Goal: Use online tool/utility

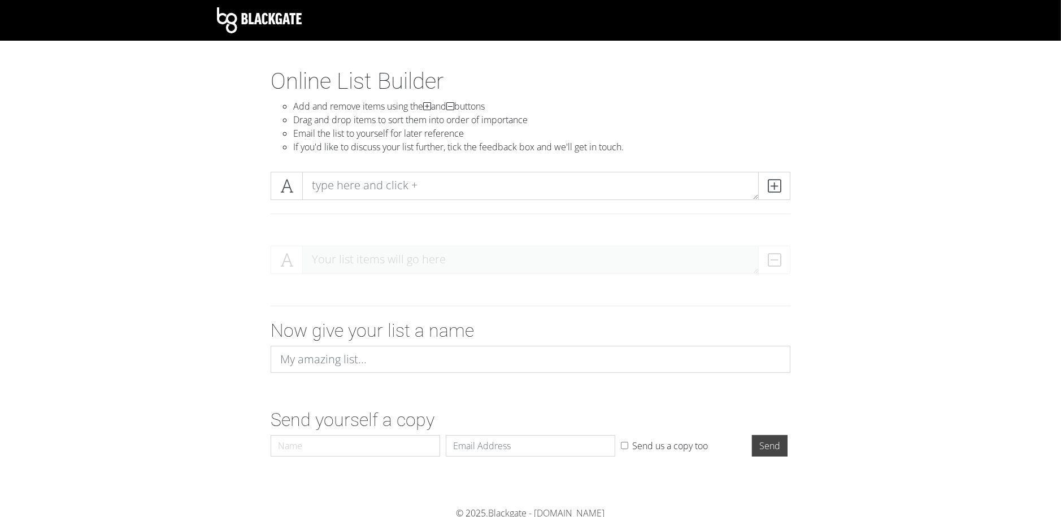
click at [85, 489] on section "Online List Builder Add and remove items using the and buttons Drag and drop it…" at bounding box center [530, 287] width 1061 height 439
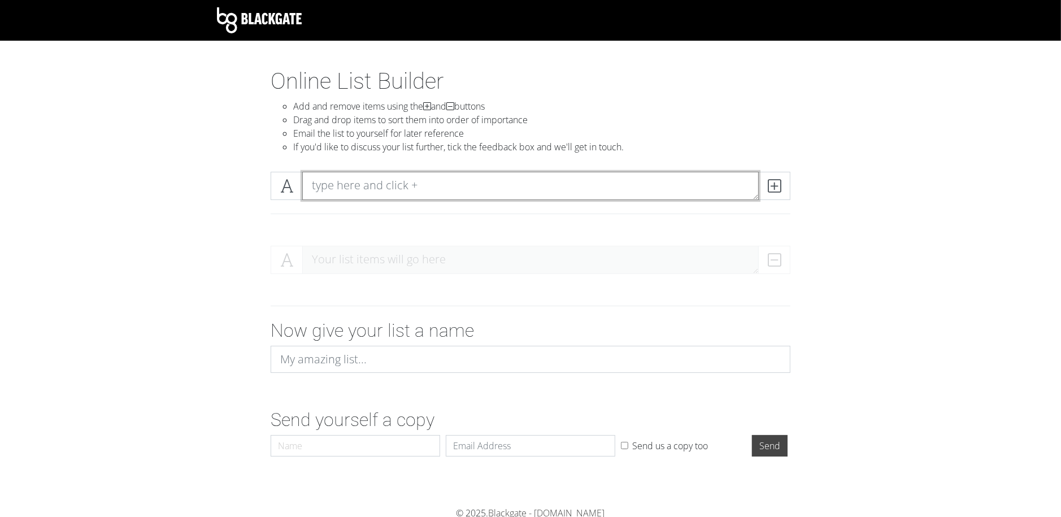
click at [341, 182] on textarea at bounding box center [530, 186] width 456 height 28
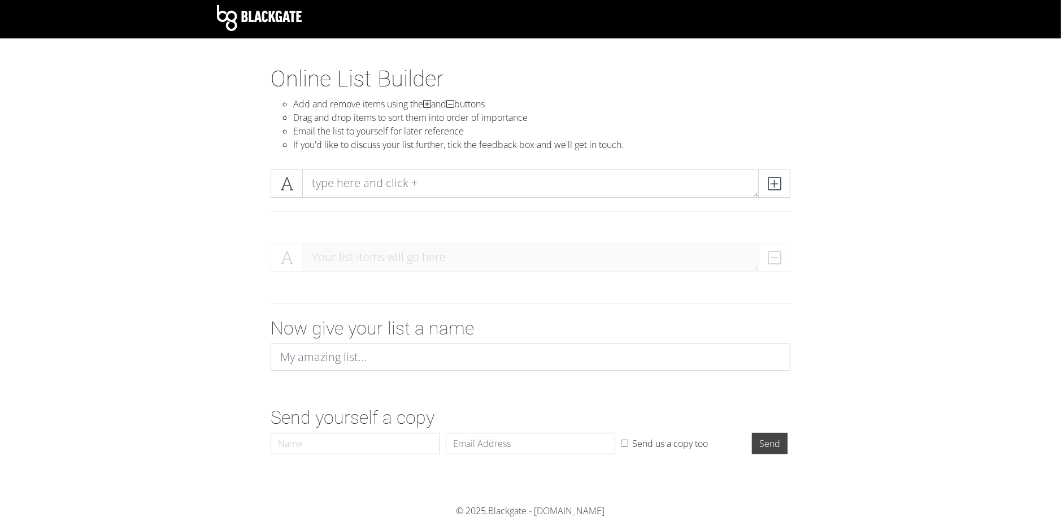
click at [169, 361] on form "Your list items will go here Now give your list a name Send yourself a copy Nam…" at bounding box center [530, 346] width 1061 height 225
click at [361, 178] on textarea at bounding box center [530, 183] width 456 height 28
click at [289, 189] on icon at bounding box center [286, 183] width 13 height 11
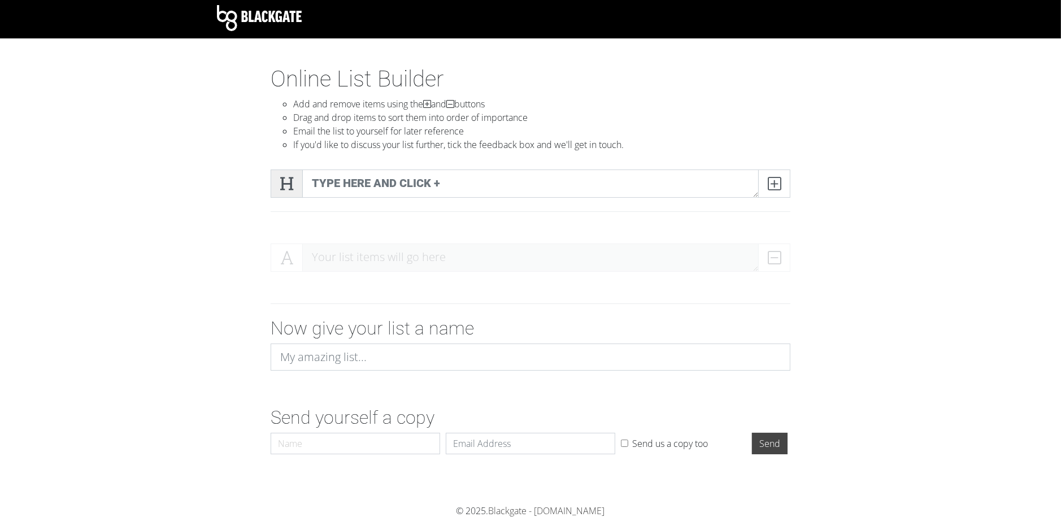
click at [289, 189] on icon at bounding box center [286, 183] width 13 height 11
click at [219, 188] on div at bounding box center [530, 197] width 644 height 74
click at [190, 416] on form "Your list items will go here Now give your list a name Send yourself a copy Nam…" at bounding box center [530, 346] width 1061 height 225
